Goal: Task Accomplishment & Management: Manage account settings

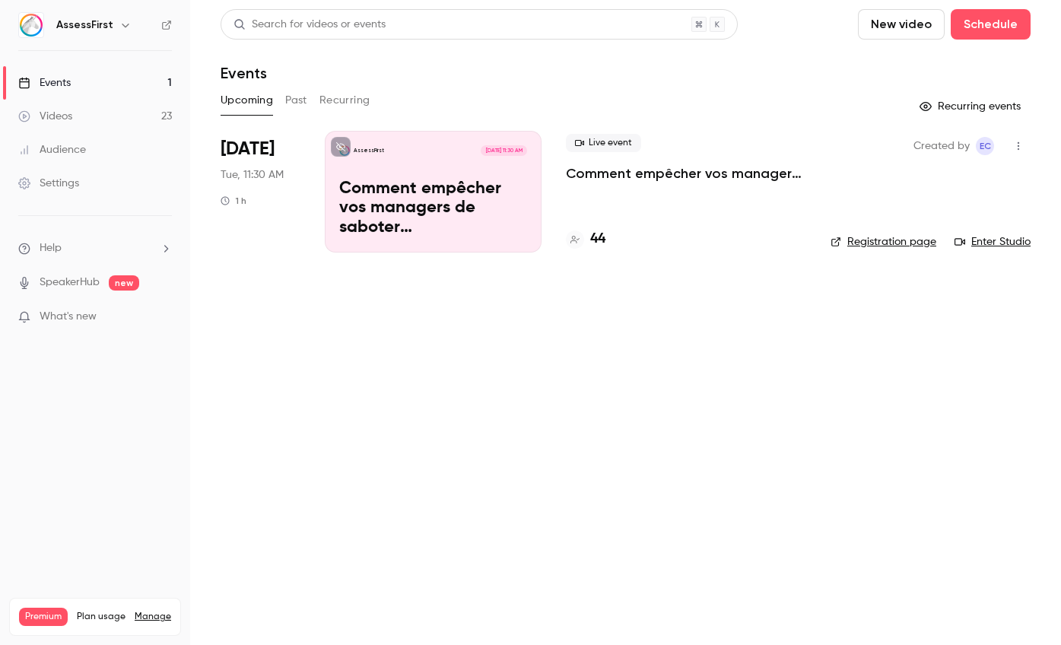
click at [680, 174] on p "Comment empêcher vos managers de saboter (inconsciemment) vos recrutements ?" at bounding box center [686, 173] width 240 height 18
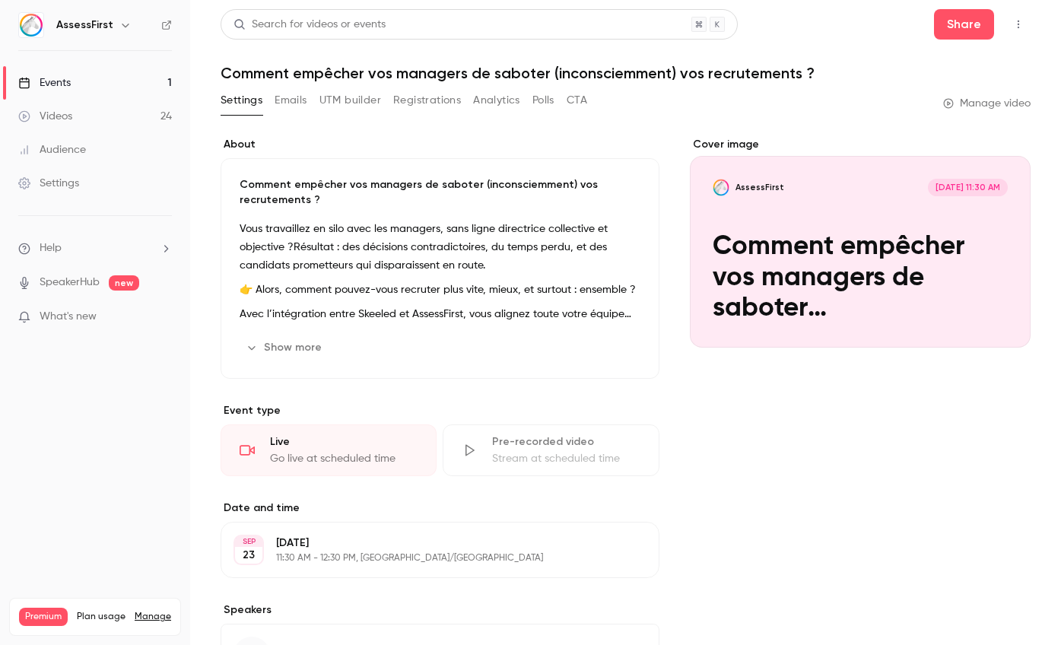
click at [300, 104] on button "Emails" at bounding box center [290, 100] width 32 height 24
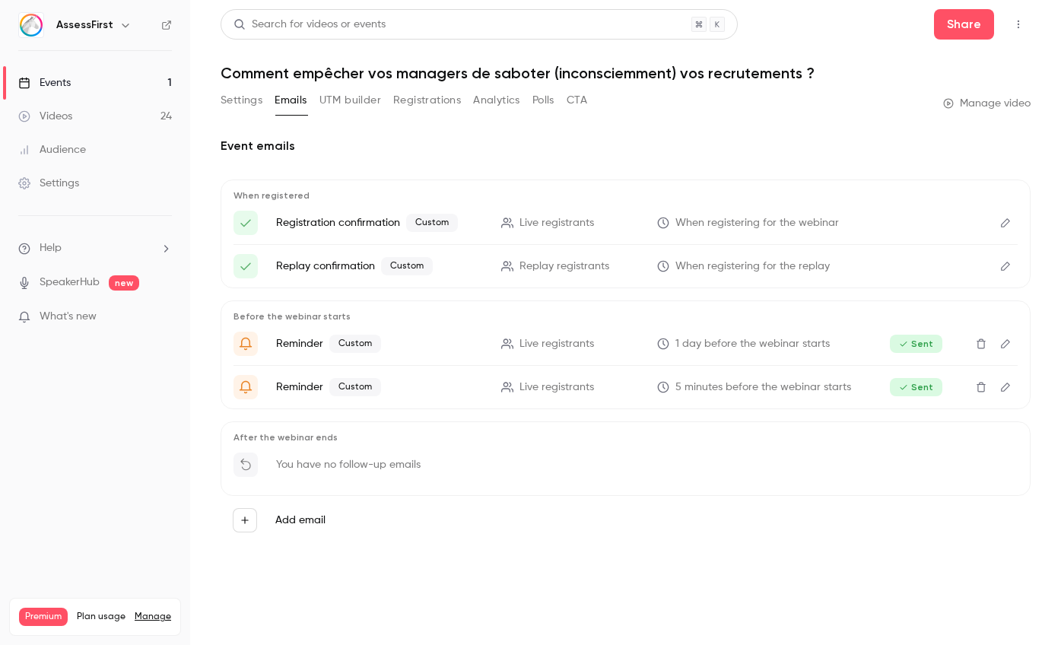
click at [437, 103] on button "Registrations" at bounding box center [427, 100] width 68 height 24
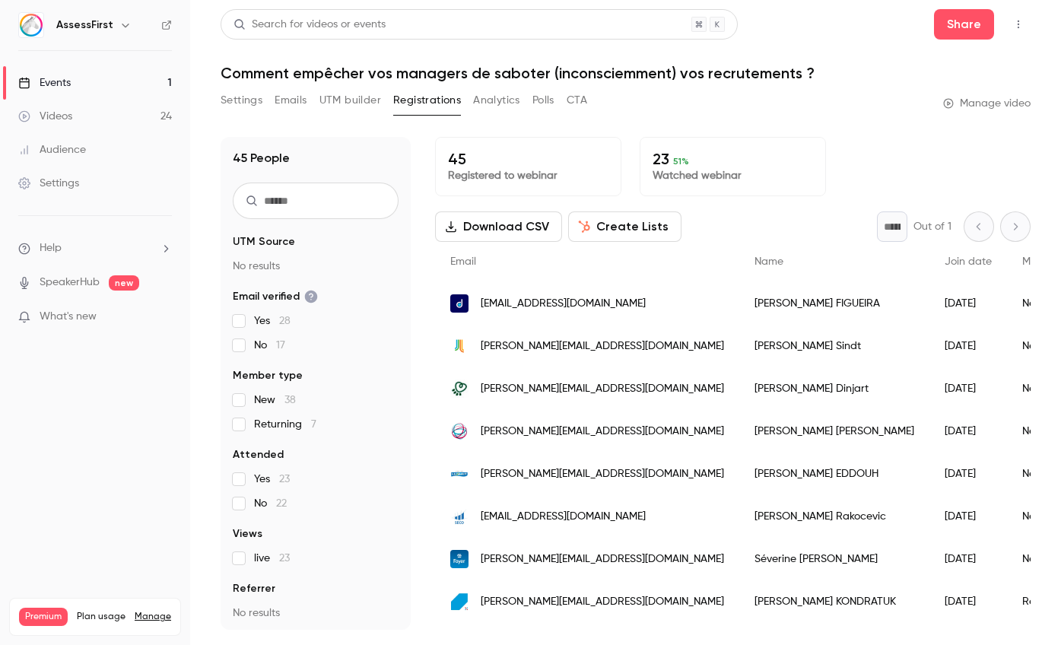
click at [477, 239] on button "Download CSV" at bounding box center [498, 226] width 127 height 30
click at [246, 480] on label "Yes 23" at bounding box center [316, 478] width 166 height 15
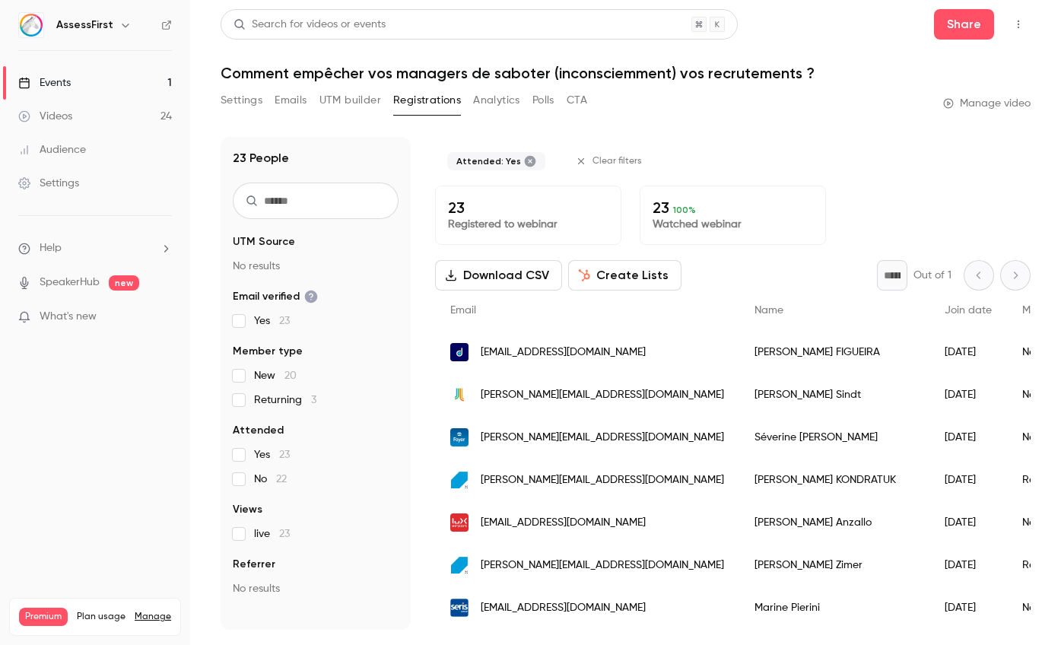
click at [481, 284] on button "Download CSV" at bounding box center [498, 275] width 127 height 30
click at [580, 103] on button "CTA" at bounding box center [576, 100] width 21 height 24
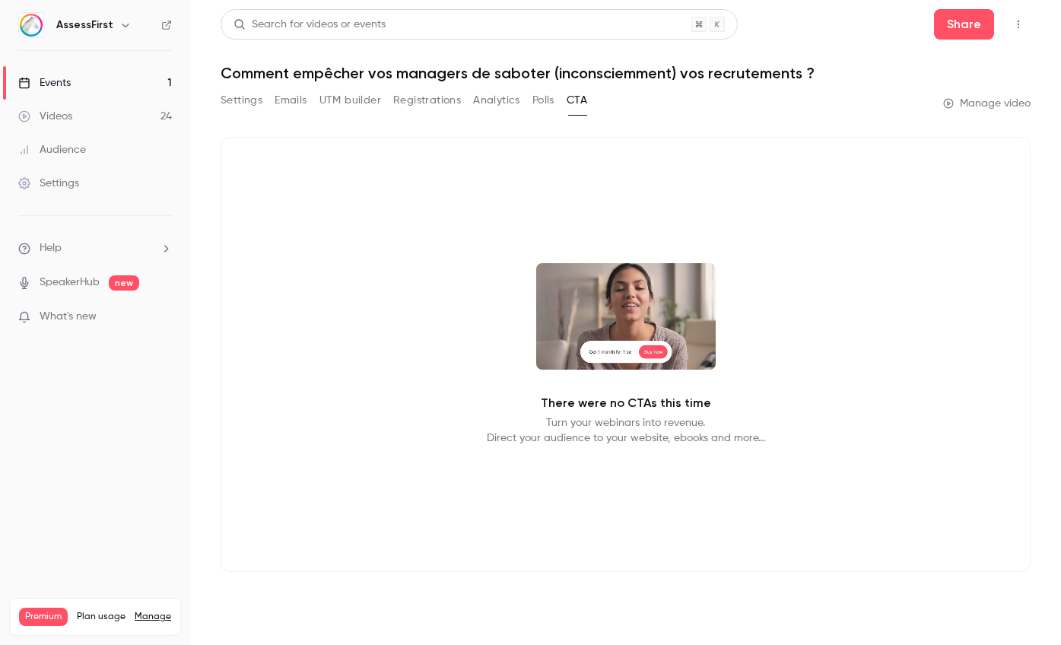
click at [533, 100] on button "Polls" at bounding box center [543, 100] width 22 height 24
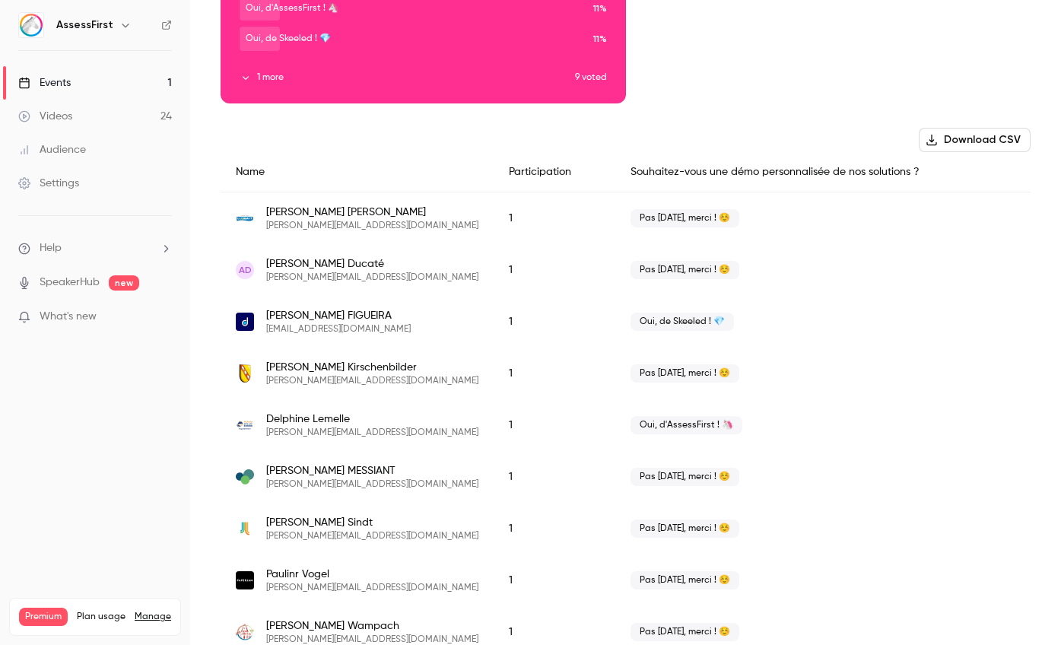
scroll to position [224, 0]
click at [983, 131] on button "Download CSV" at bounding box center [974, 139] width 112 height 24
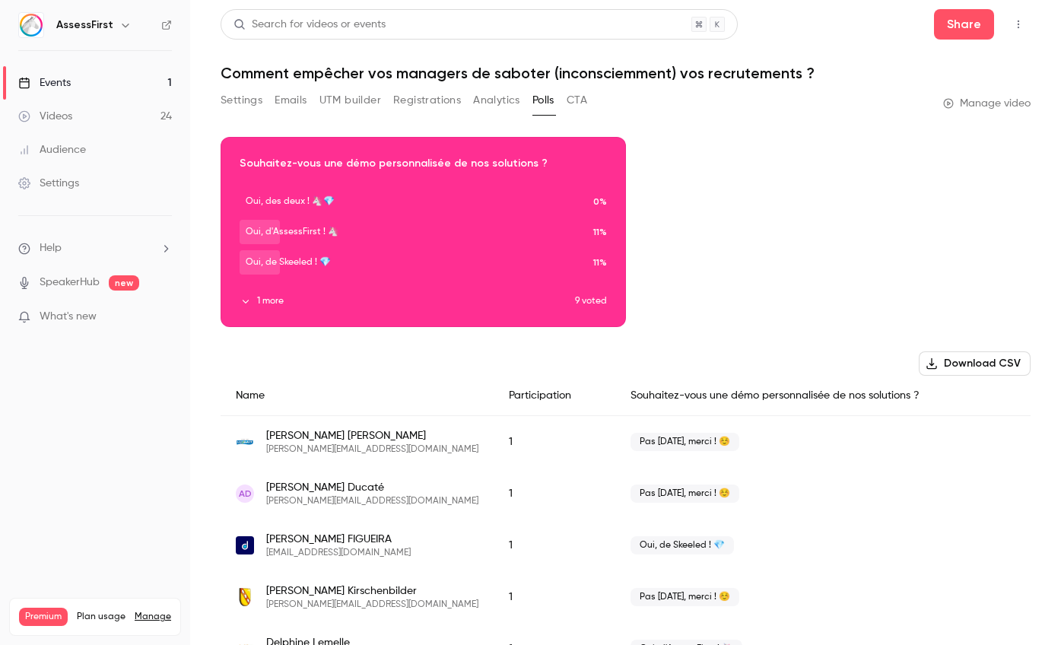
scroll to position [0, 0]
click at [224, 103] on button "Settings" at bounding box center [241, 100] width 42 height 24
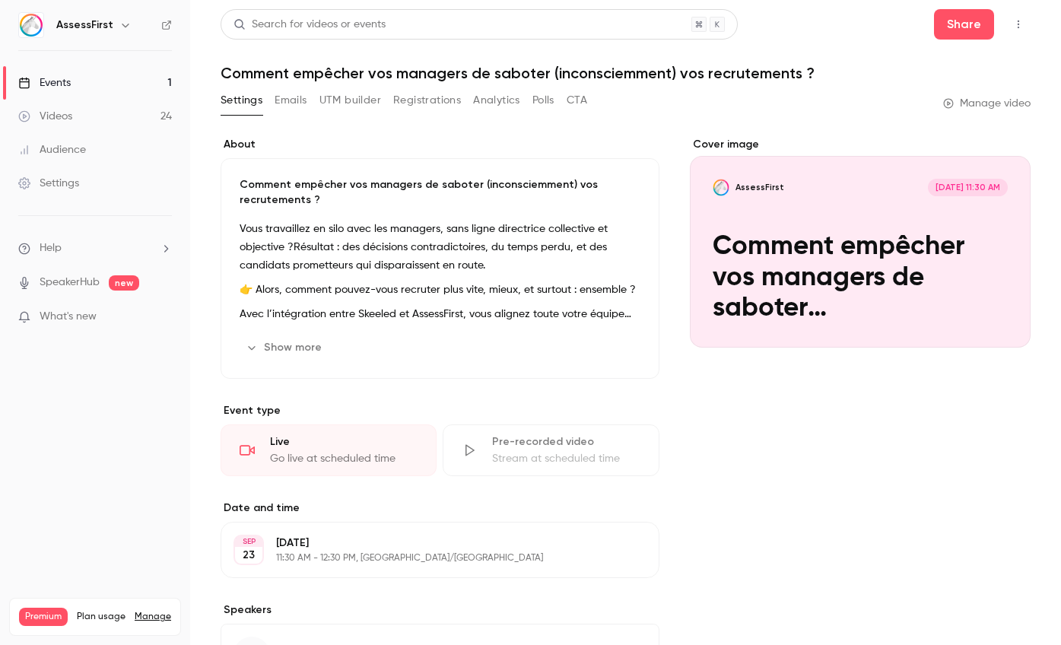
click at [288, 103] on button "Emails" at bounding box center [290, 100] width 32 height 24
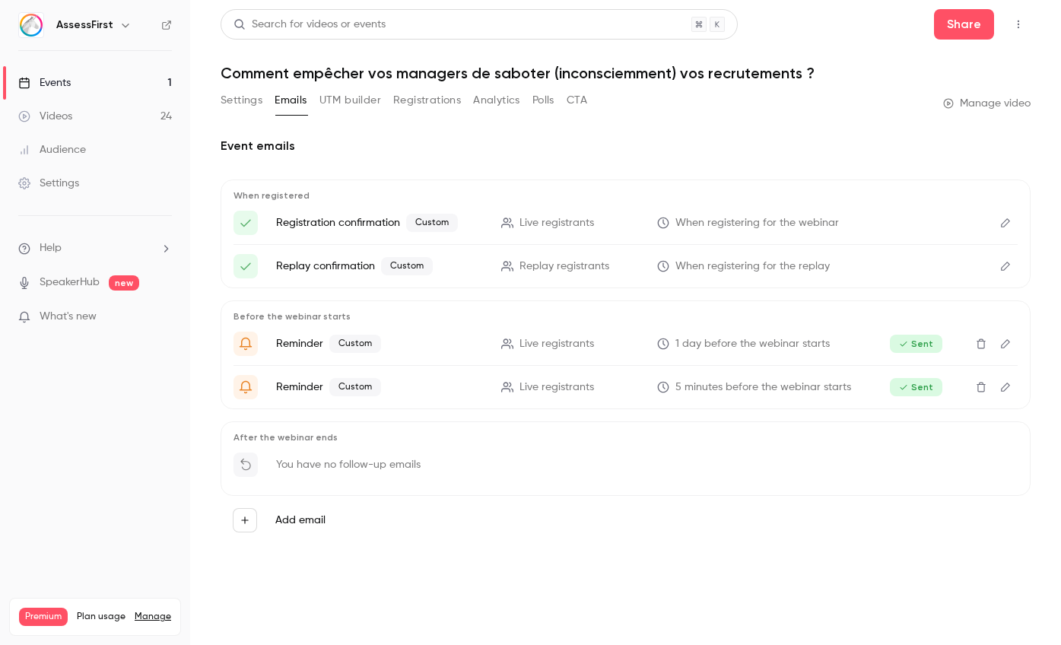
click at [88, 80] on link "Events 1" at bounding box center [95, 82] width 190 height 33
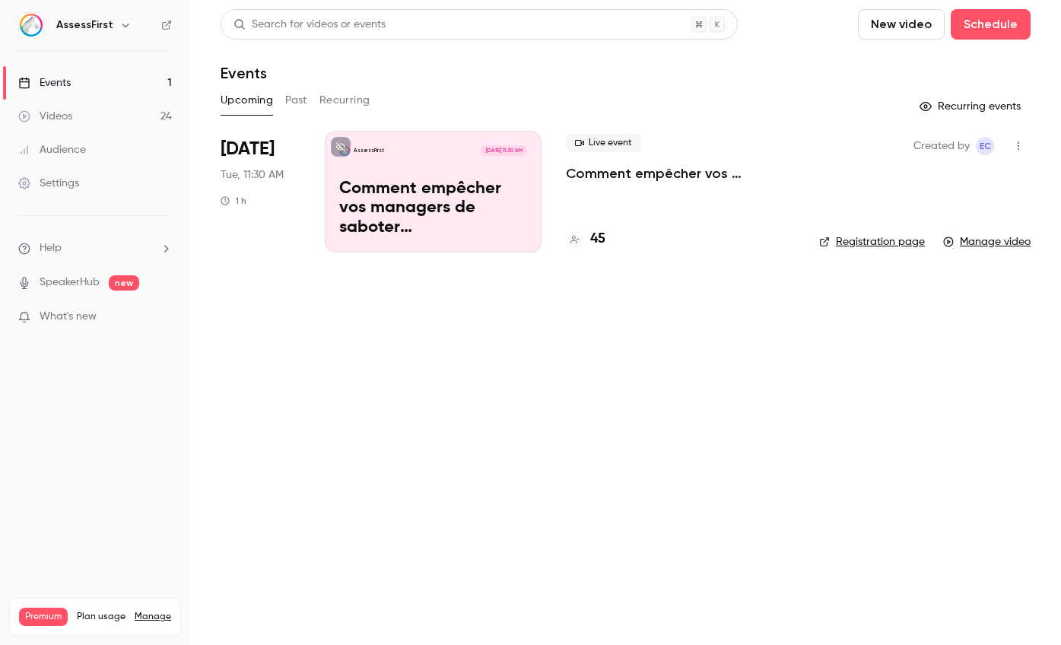
click at [1000, 238] on link "Manage video" at bounding box center [986, 241] width 87 height 15
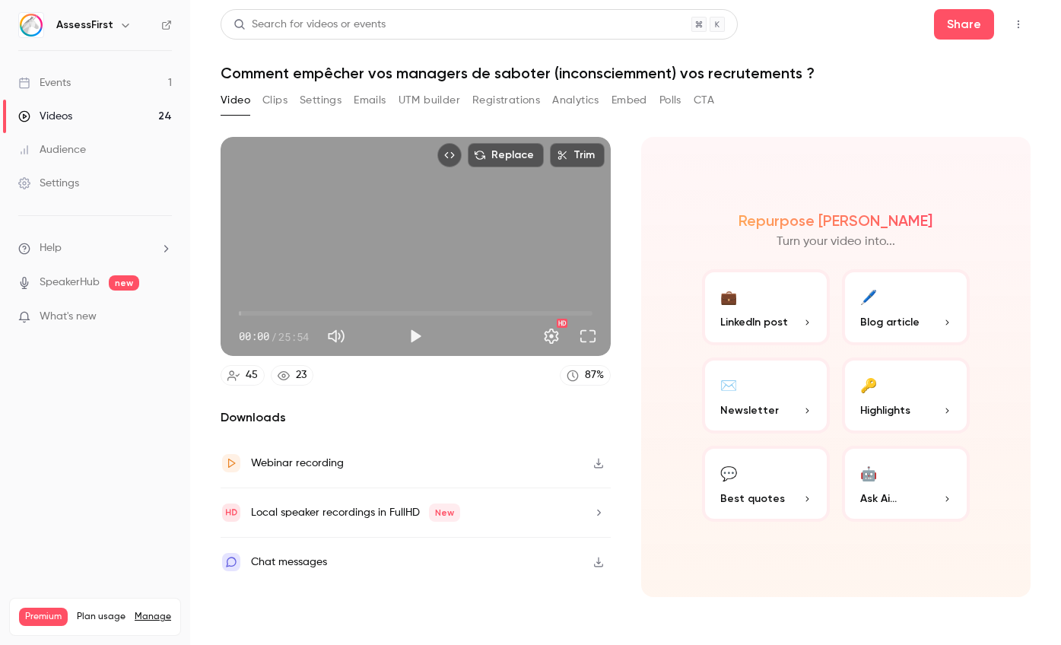
click at [600, 463] on icon "button" at bounding box center [598, 463] width 9 height 10
